Goal: Information Seeking & Learning: Learn about a topic

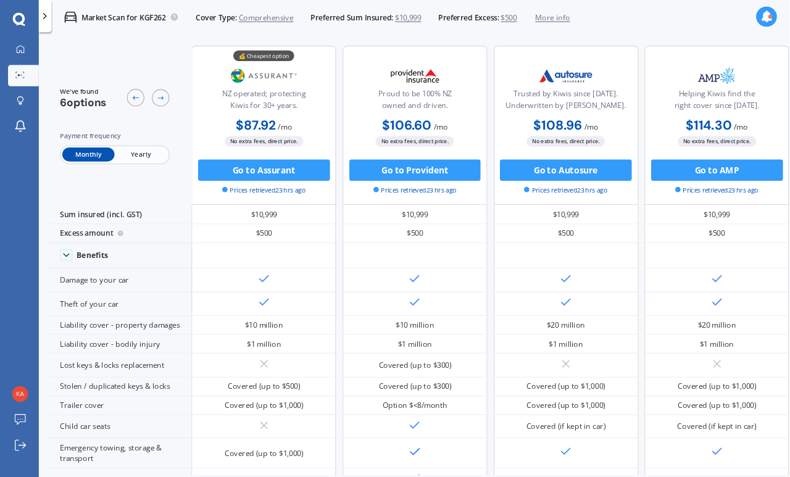
scroll to position [0, 22]
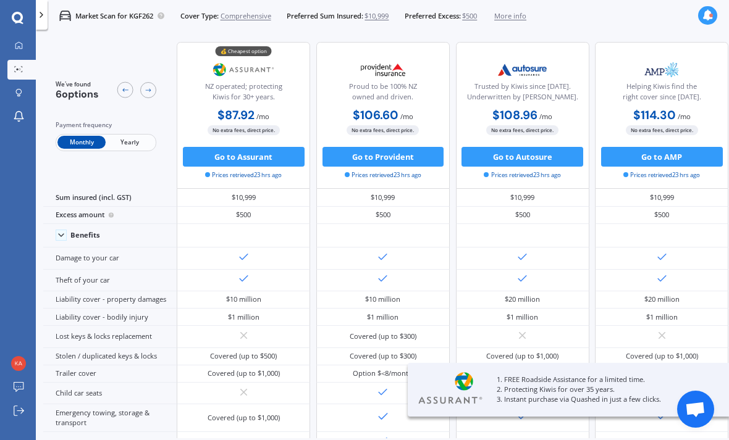
click at [124, 146] on span "Yearly" at bounding box center [130, 142] width 48 height 13
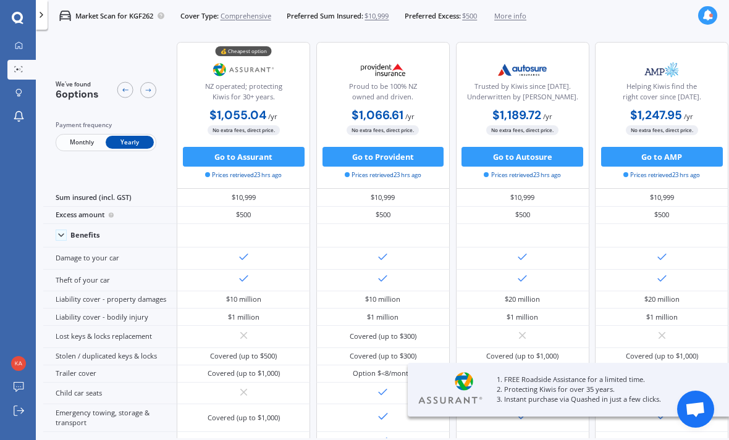
click at [526, 17] on span "More info" at bounding box center [510, 16] width 32 height 10
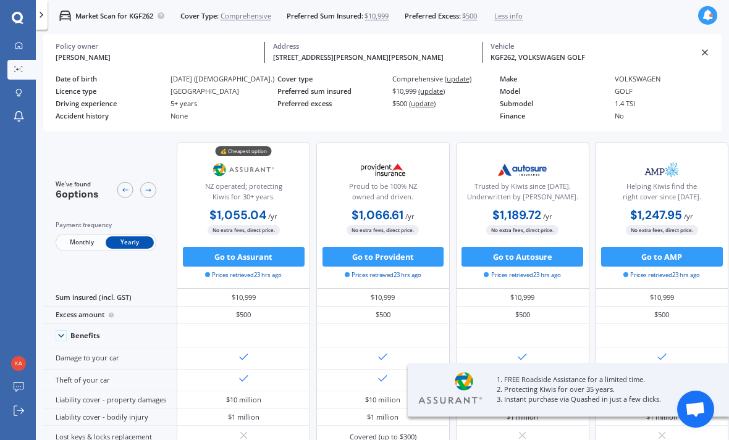
click at [522, 17] on span "Less info" at bounding box center [508, 16] width 28 height 10
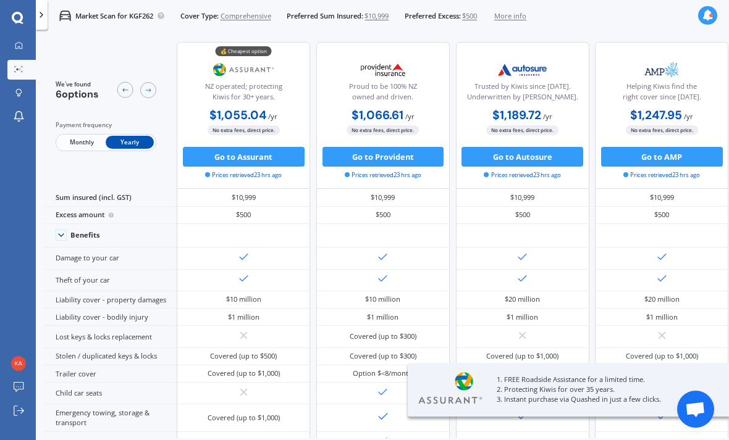
click at [43, 20] on icon at bounding box center [41, 15] width 10 height 10
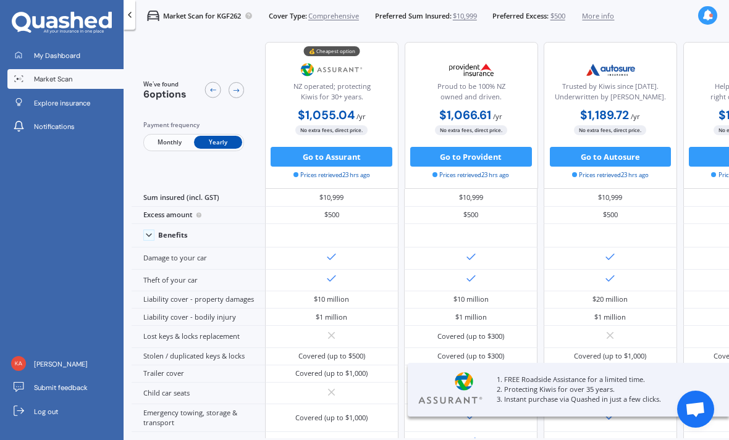
click at [41, 83] on span "Market Scan" at bounding box center [53, 79] width 38 height 10
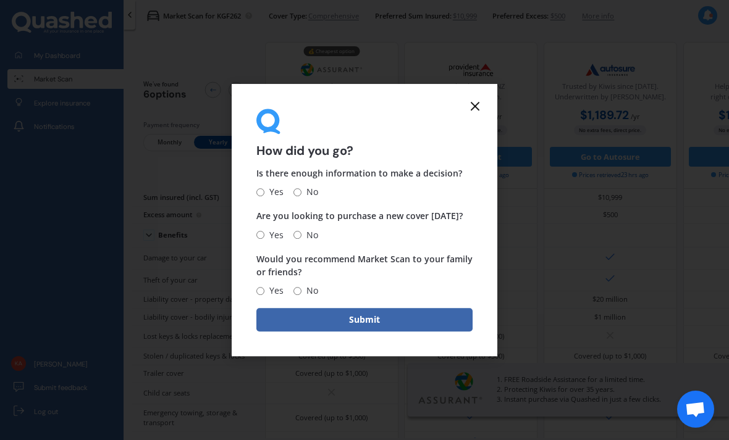
click at [482, 108] on icon at bounding box center [474, 106] width 15 height 15
